Goal: Find specific page/section: Find specific page/section

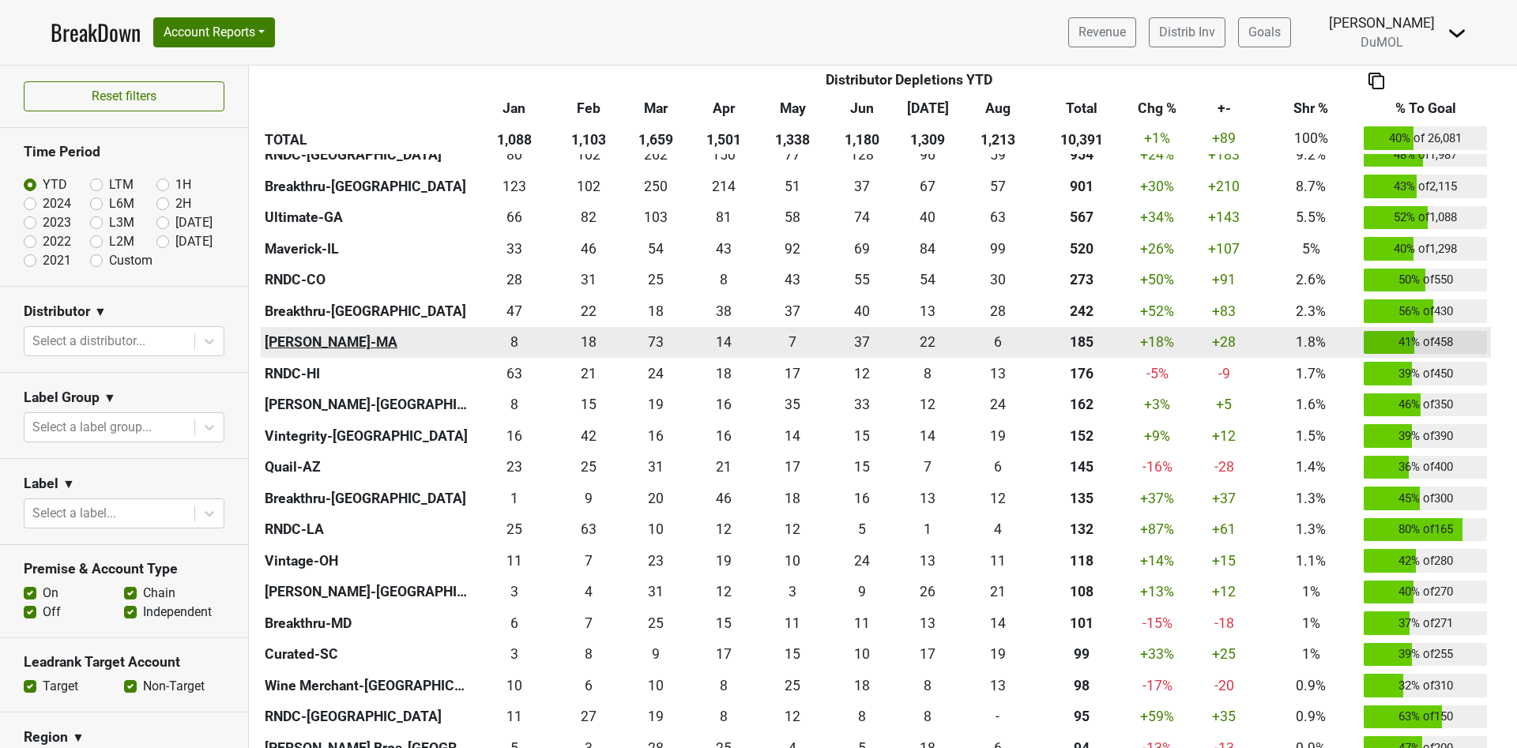
scroll to position [118, 0]
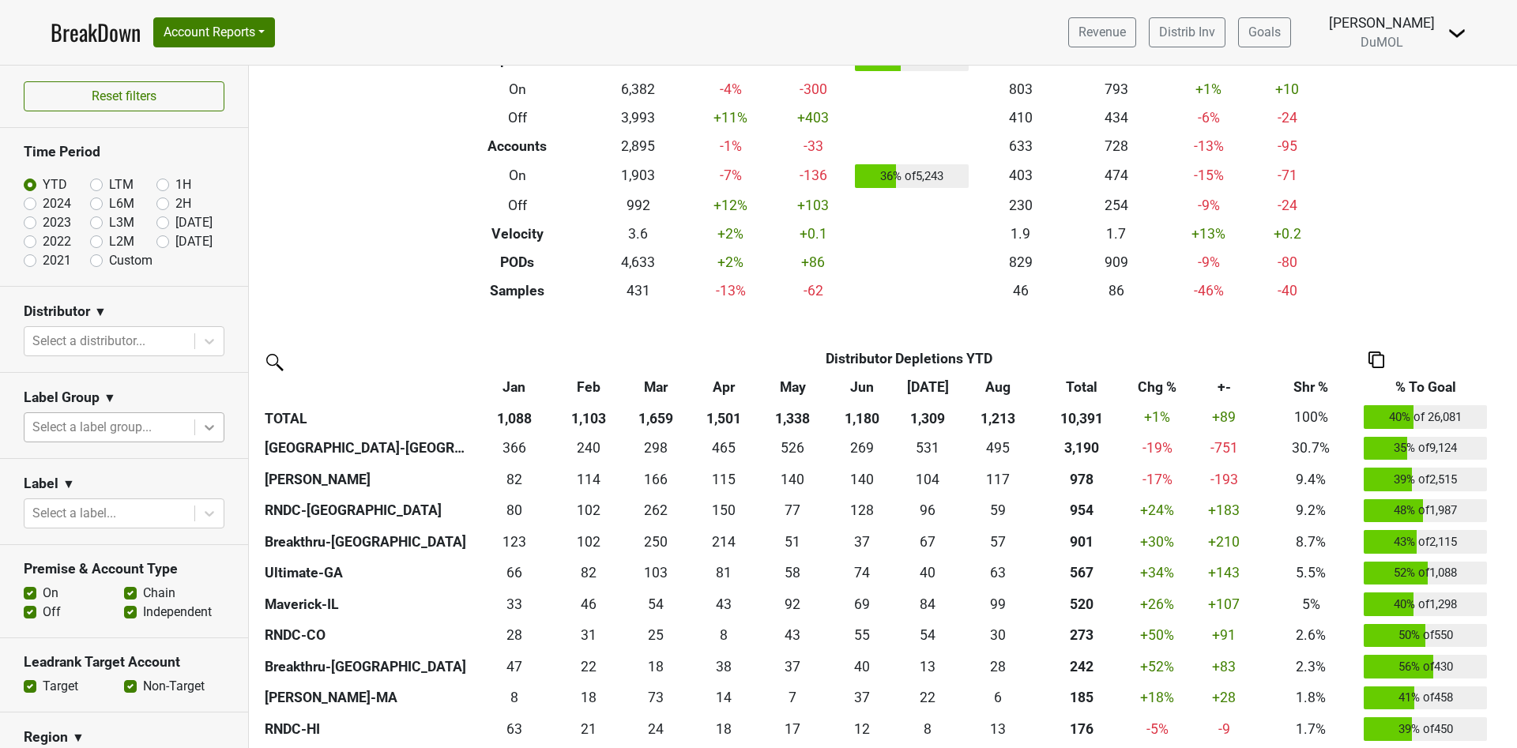
click at [200, 423] on div at bounding box center [209, 427] width 28 height 28
click at [201, 423] on icon at bounding box center [209, 427] width 16 height 16
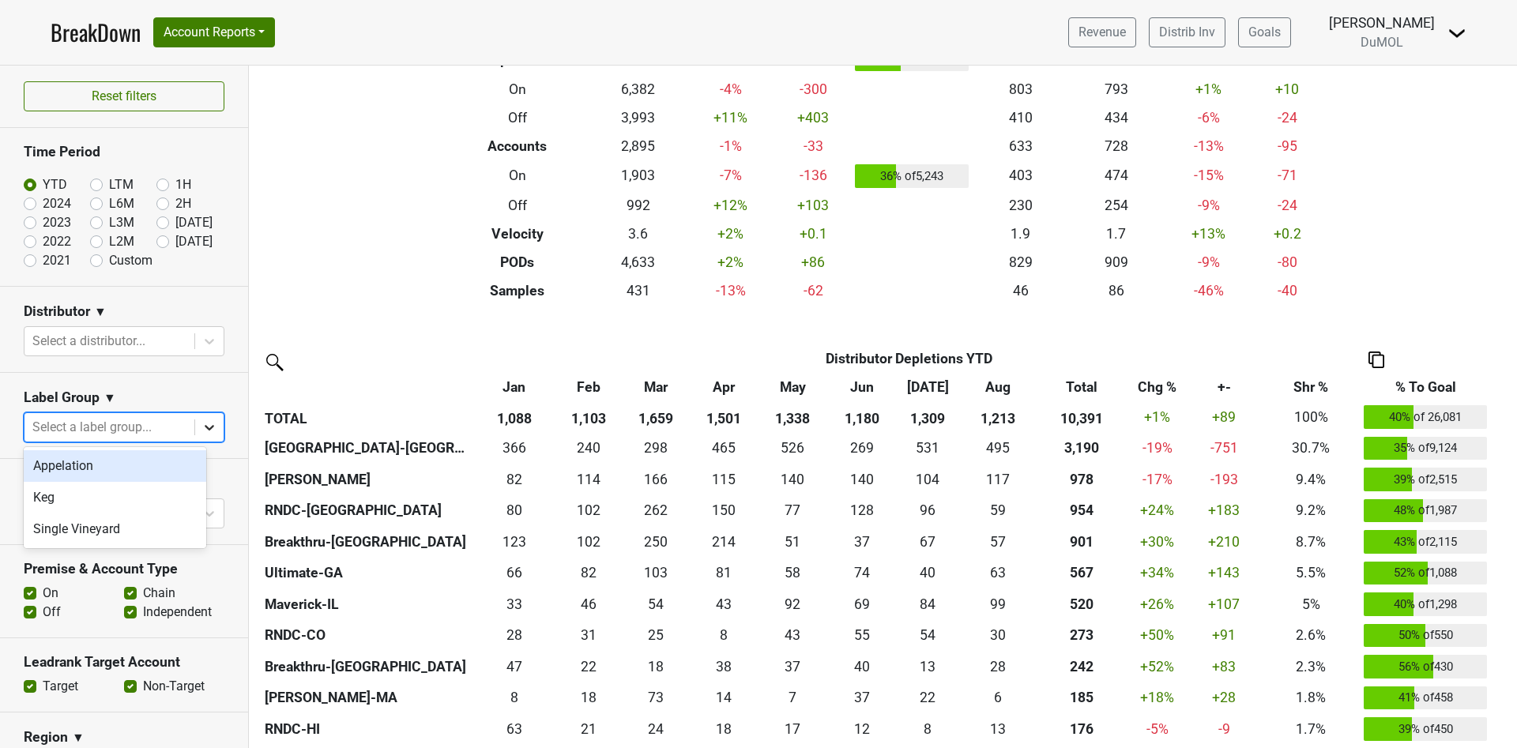
click at [201, 423] on icon at bounding box center [209, 427] width 16 height 16
click at [135, 542] on div "Single Vineyard" at bounding box center [115, 529] width 182 height 32
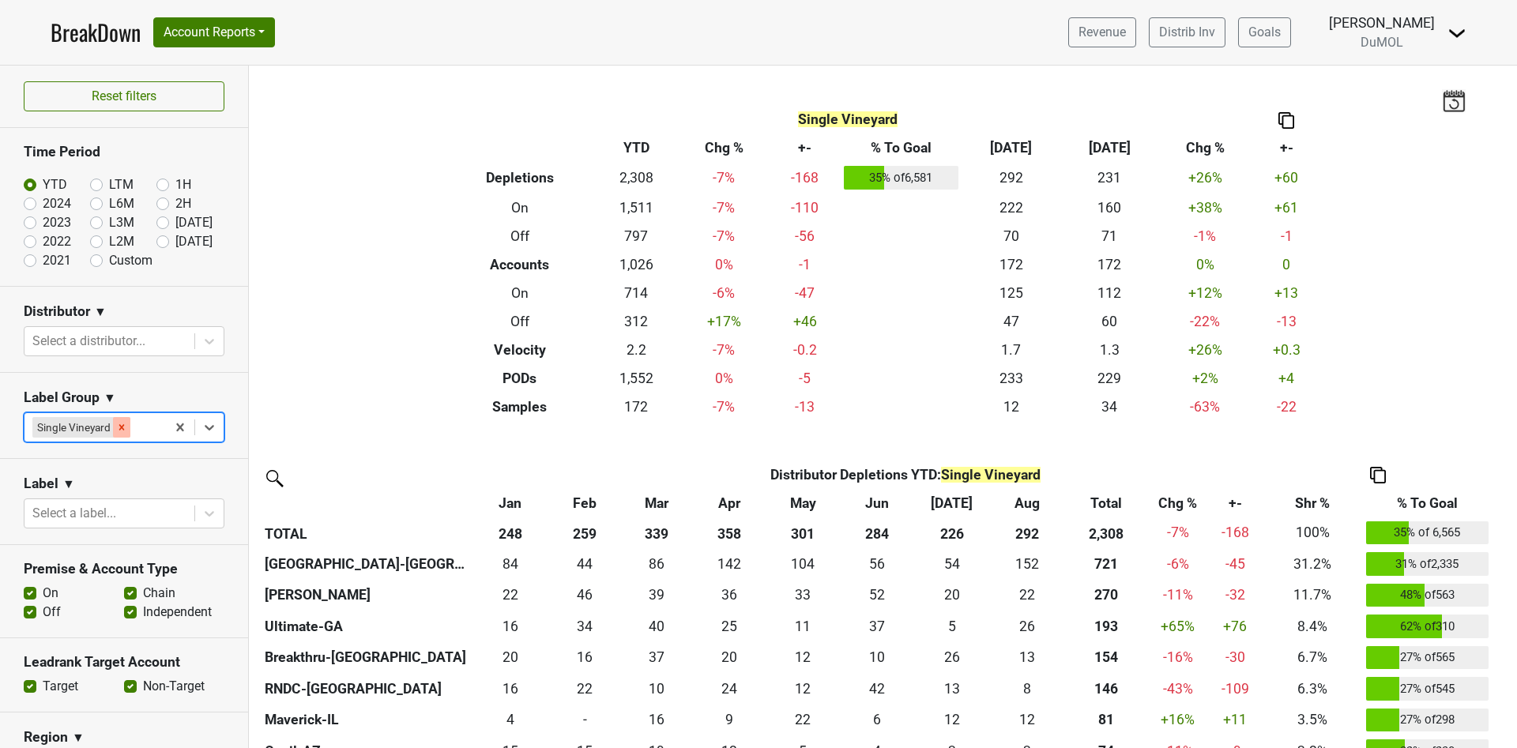
click at [123, 429] on icon "Remove Single Vineyard" at bounding box center [121, 427] width 11 height 11
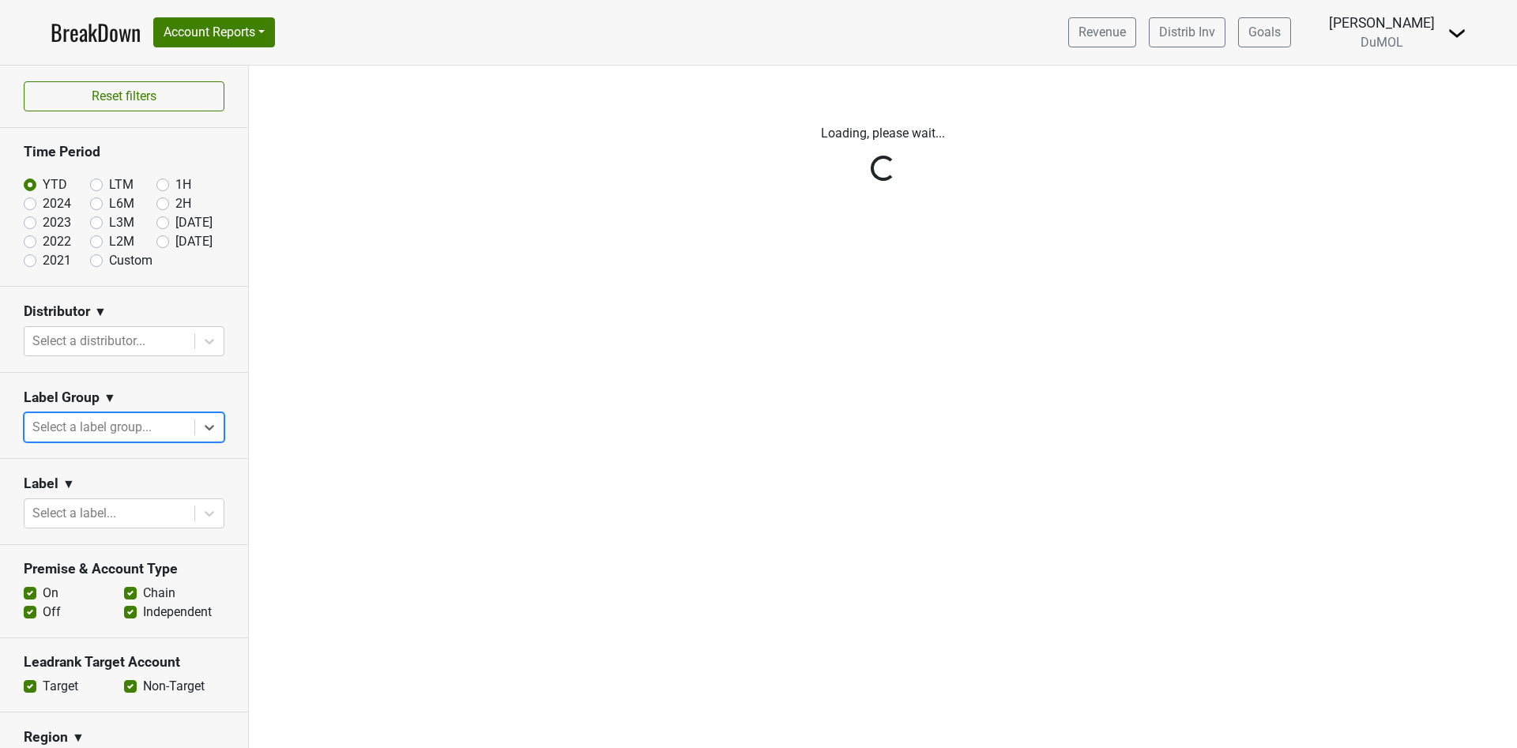
scroll to position [118, 0]
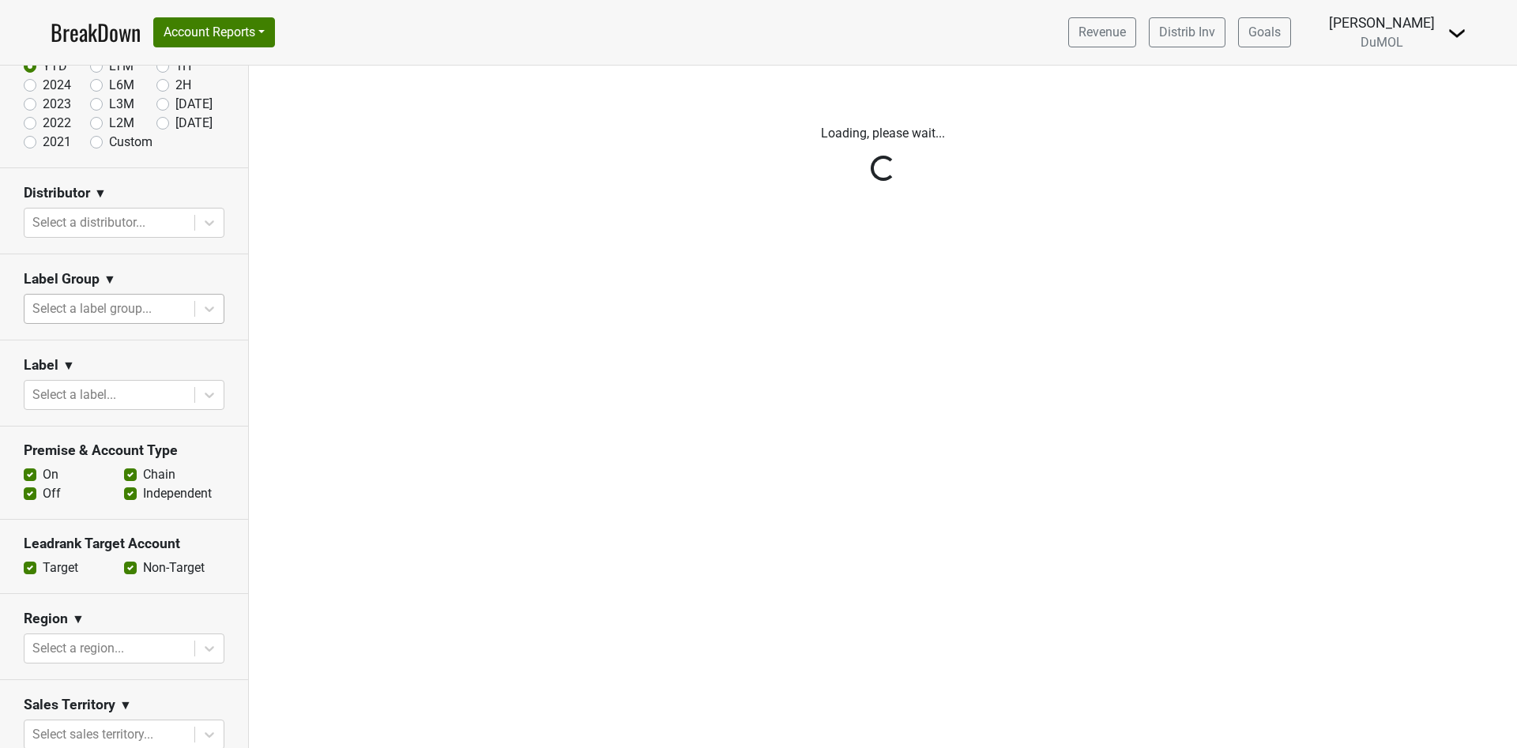
click at [193, 387] on div "Reset filters Time Period YTD LTM 1H 2024 L6M 2H 2023 L3M Aug '25 2022 L2M Sep …" at bounding box center [124, 407] width 249 height 683
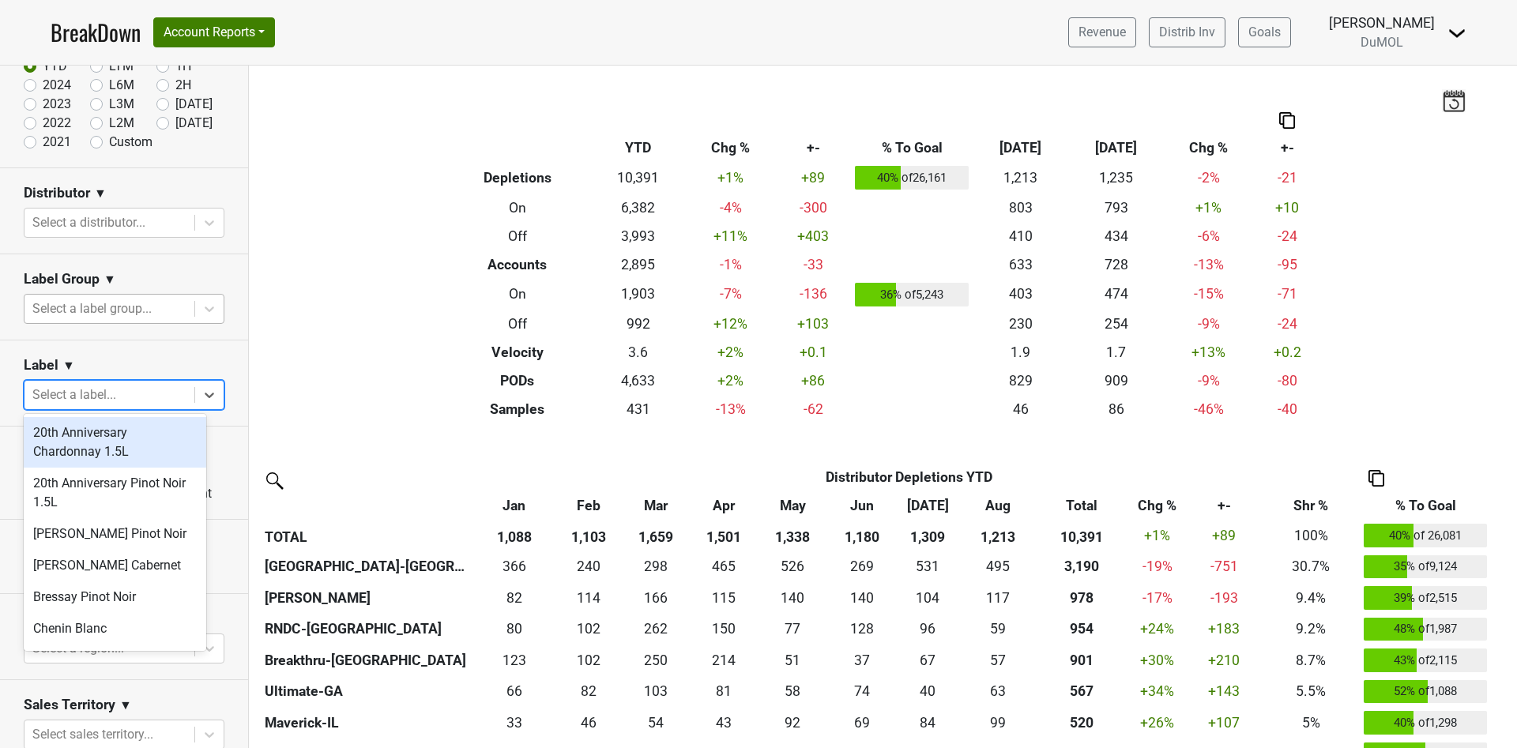
click at [95, 394] on div at bounding box center [109, 395] width 154 height 22
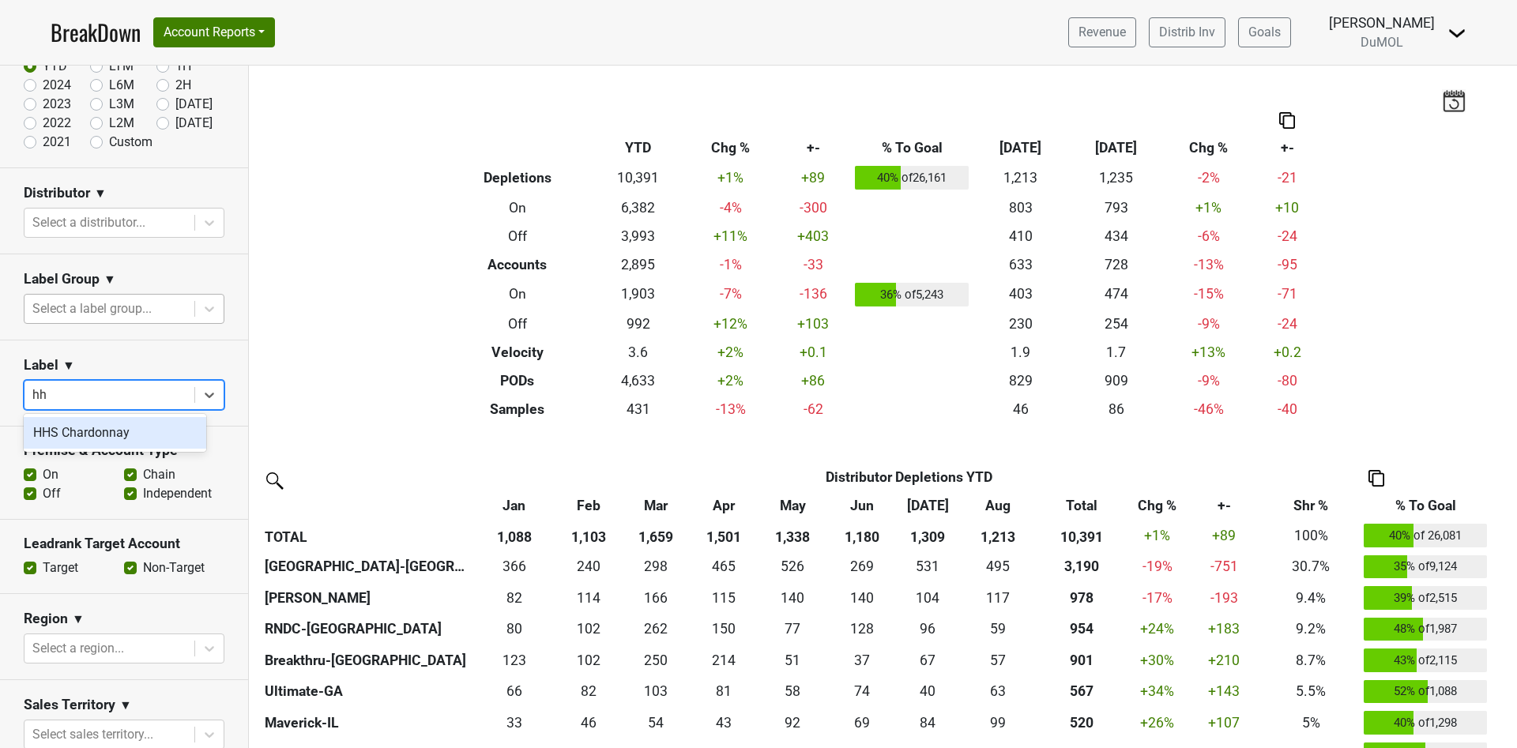
type input "hhs"
click at [103, 431] on div "HHS Chardonnay" at bounding box center [115, 433] width 182 height 32
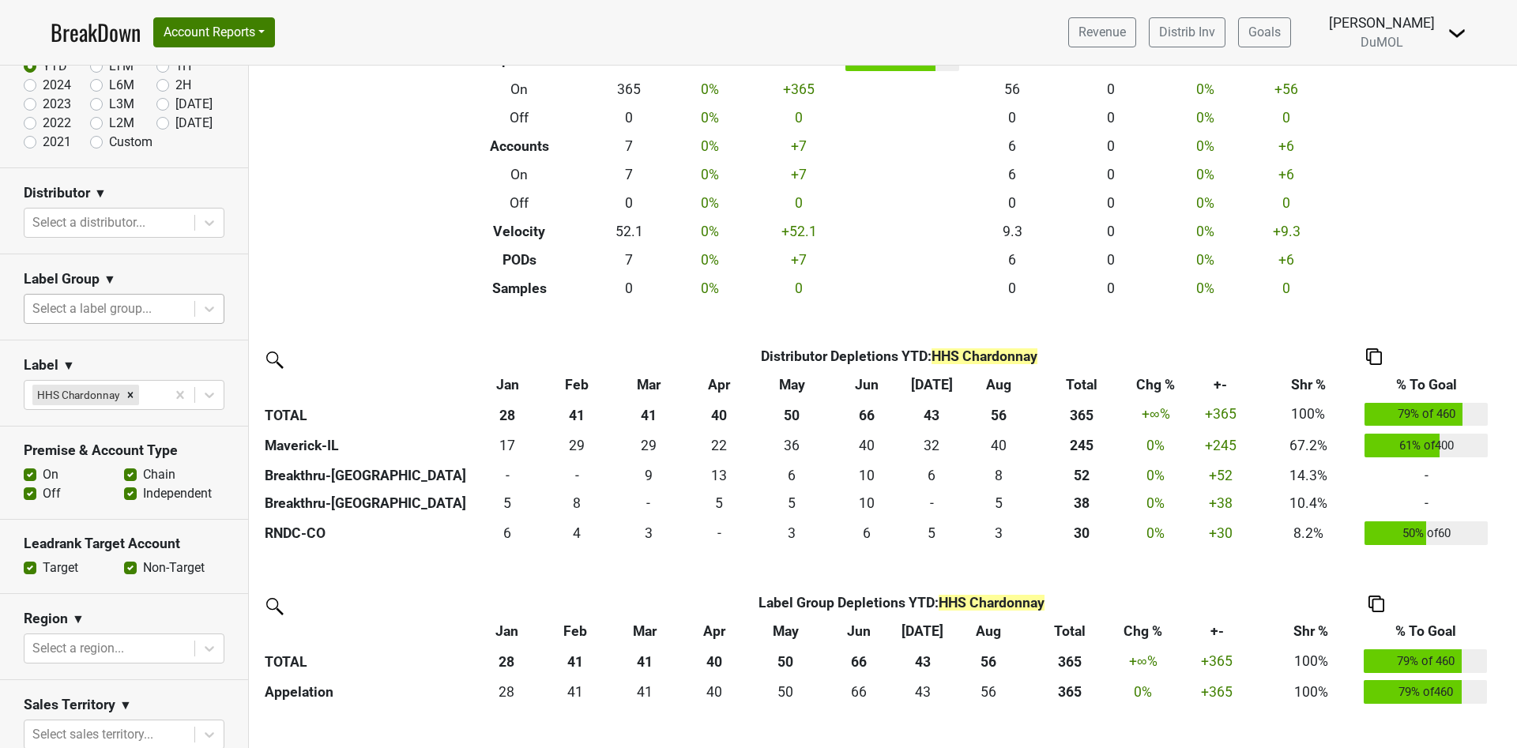
click at [1372, 355] on img at bounding box center [1374, 356] width 16 height 17
click at [1382, 288] on div "Copy as Image" at bounding box center [1373, 282] width 81 height 23
